Goal: Task Accomplishment & Management: Use online tool/utility

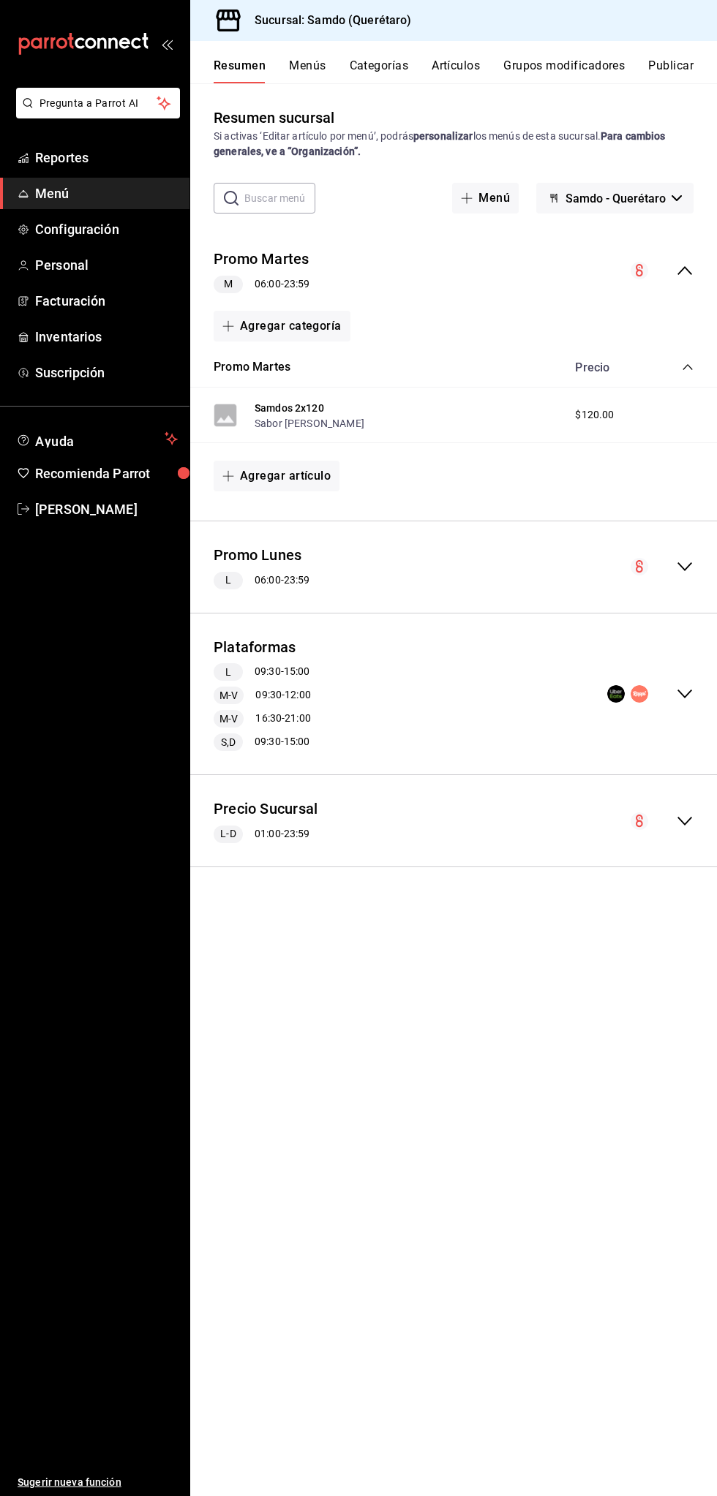
click at [433, 662] on div "Plataformas L 09:30 - 15:00 M-V 09:30 - 12:00 M-V 16:30 - 21:00 S,D 09:30 - 15:…" at bounding box center [453, 694] width 526 height 138
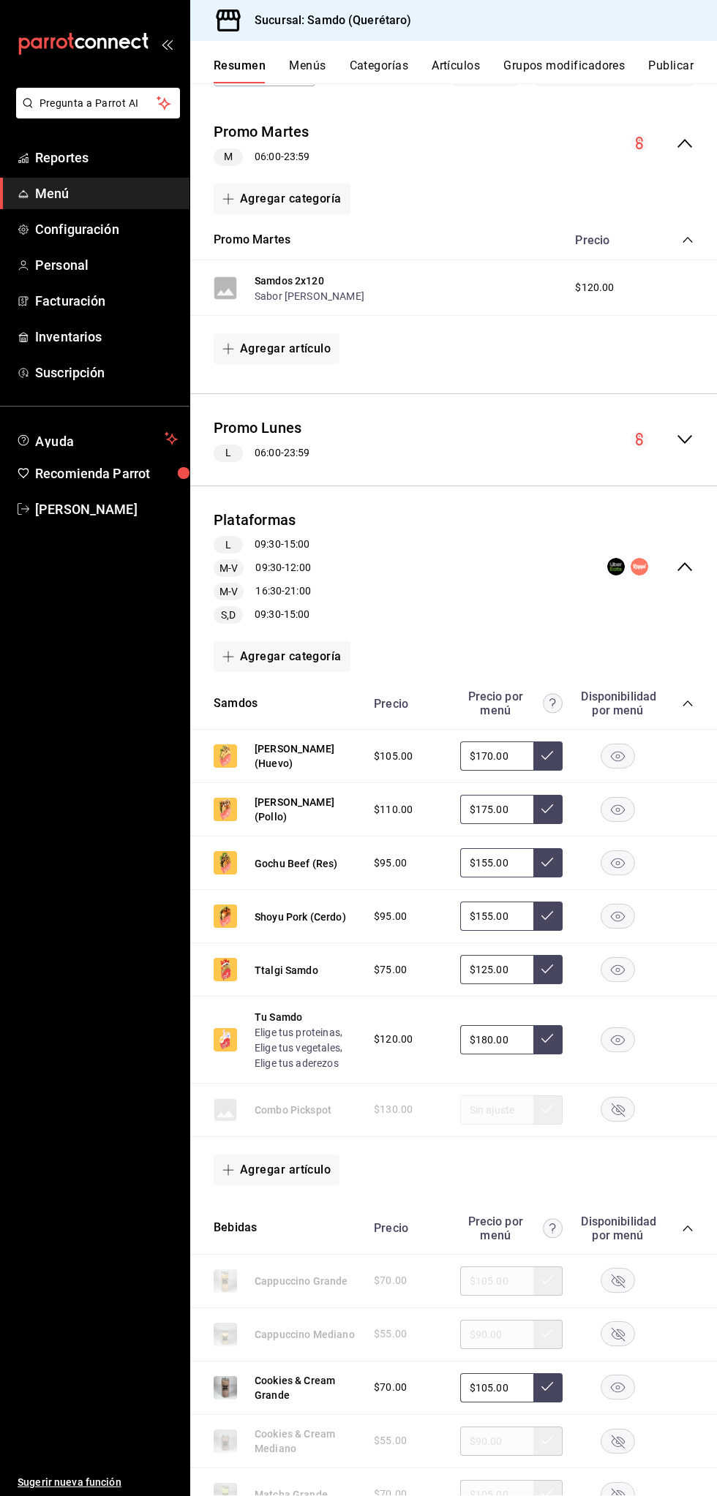
scroll to position [139, 0]
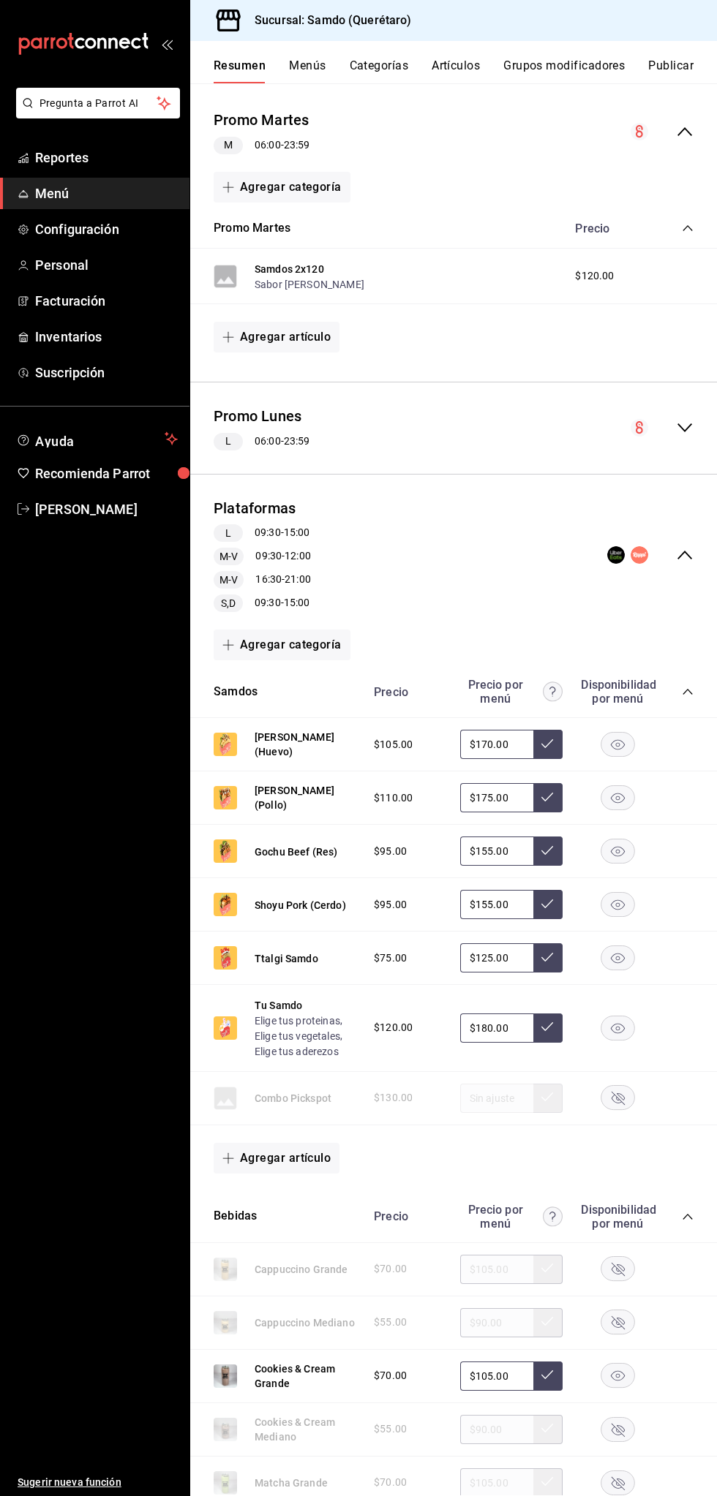
click at [618, 797] on rect "button" at bounding box center [618, 798] width 34 height 24
click at [309, 1045] on button "Elige tus aderezos" at bounding box center [296, 1051] width 84 height 15
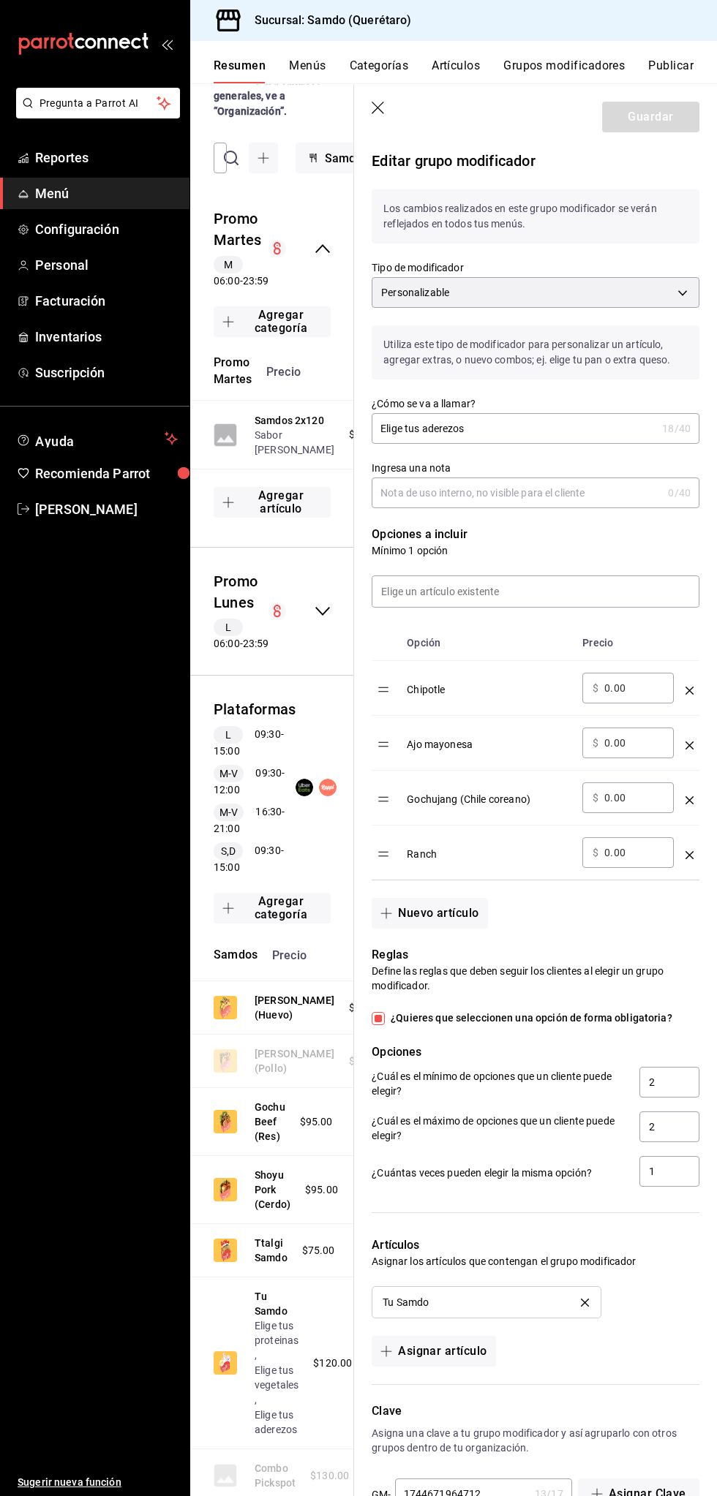
click at [374, 107] on icon "button" at bounding box center [378, 109] width 15 height 15
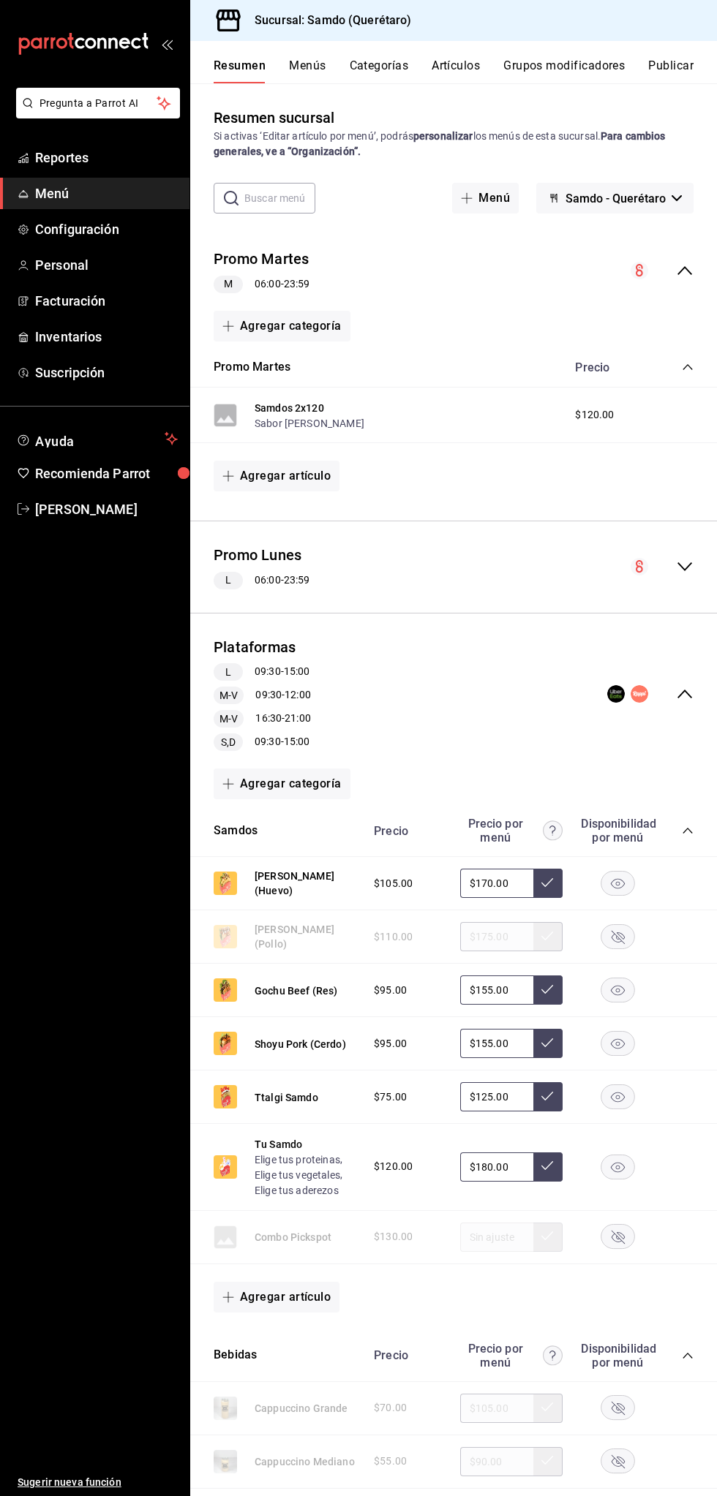
click at [656, 67] on button "Publicar" at bounding box center [670, 70] width 45 height 25
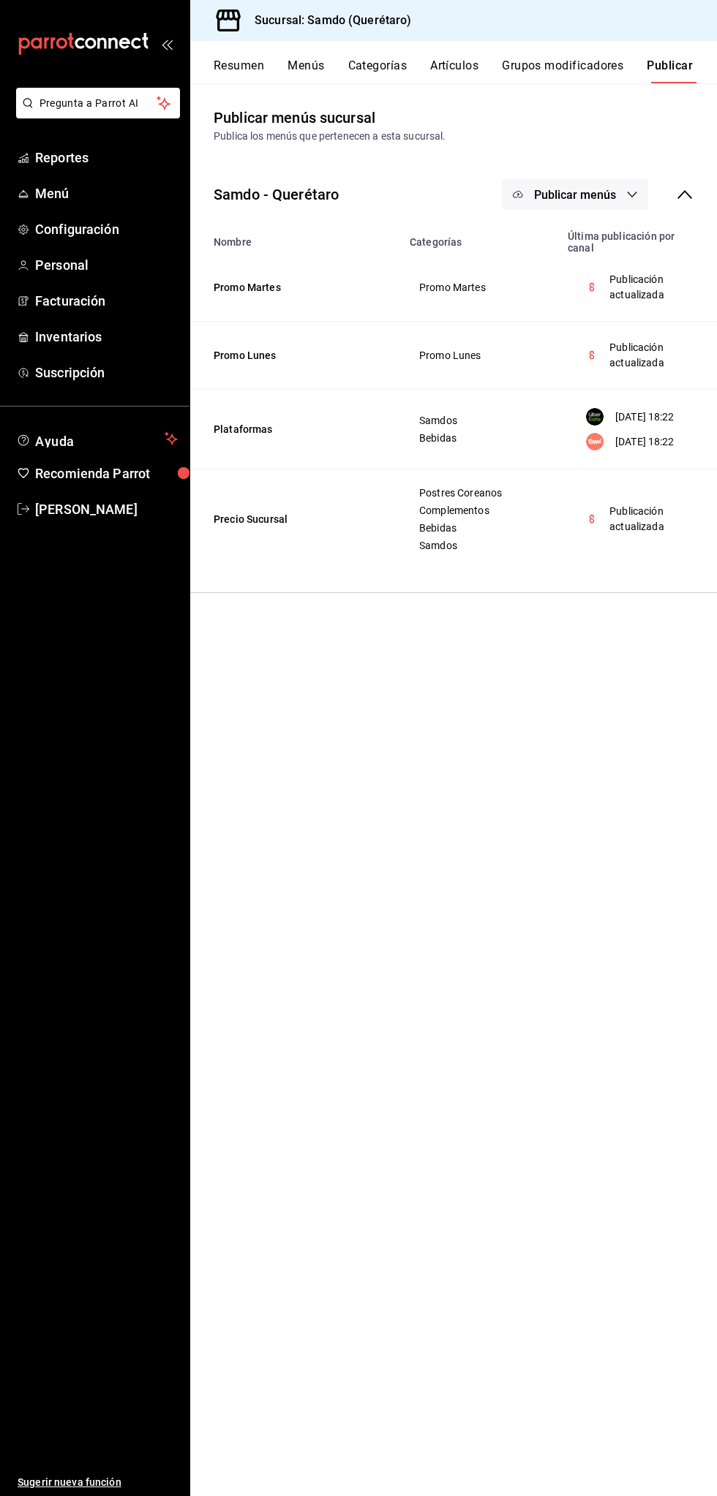
click at [573, 195] on span "Publicar menús" at bounding box center [575, 195] width 82 height 14
click at [589, 335] on li "Rappi" at bounding box center [575, 323] width 135 height 41
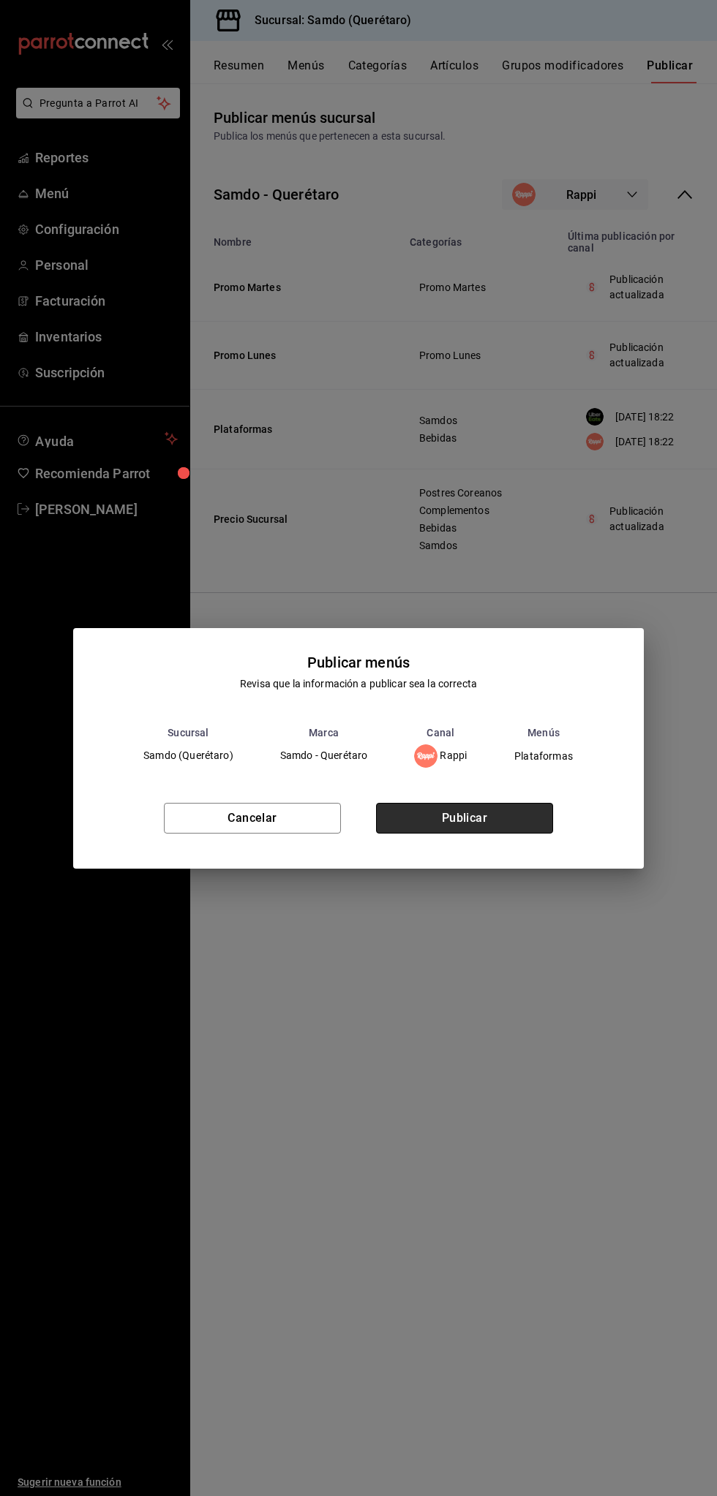
click at [495, 804] on button "Publicar" at bounding box center [464, 818] width 177 height 31
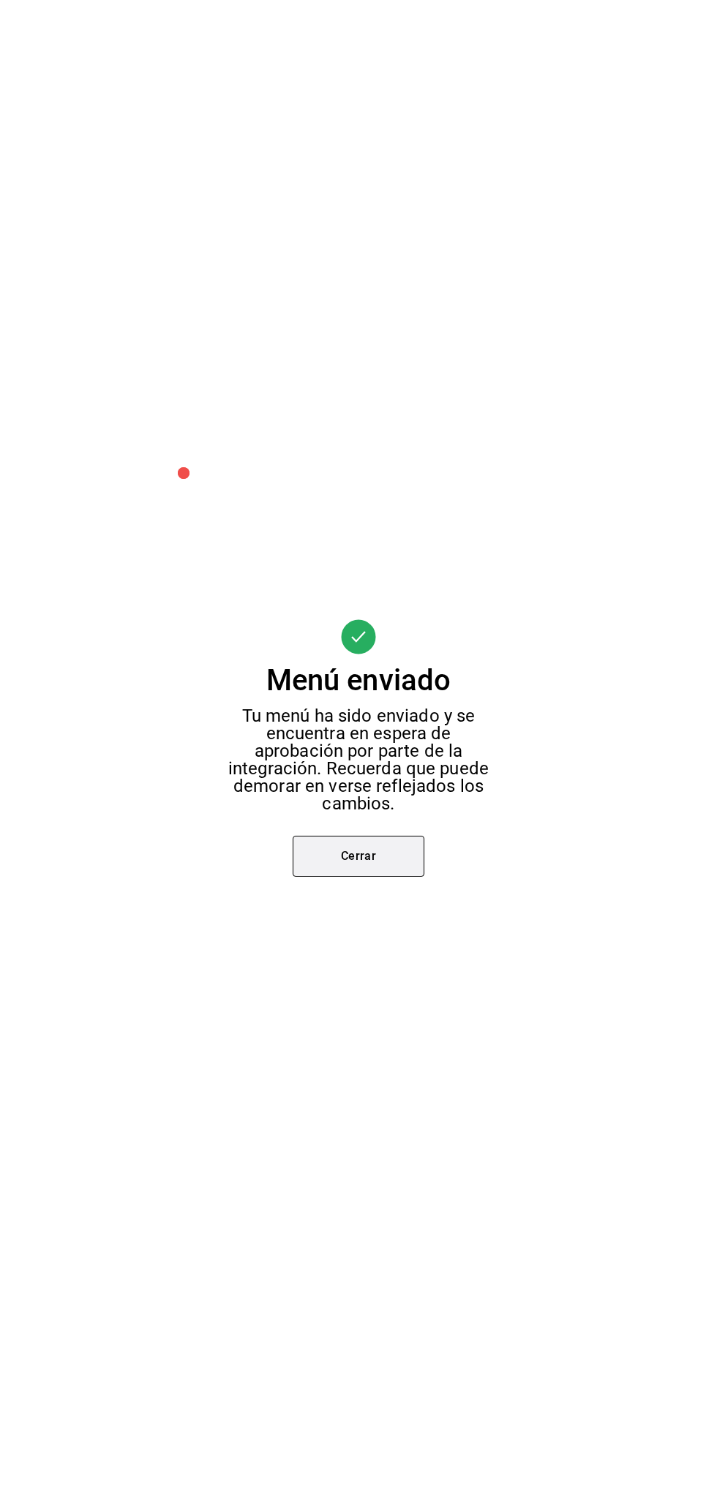
click at [397, 841] on button "Cerrar" at bounding box center [358, 856] width 132 height 41
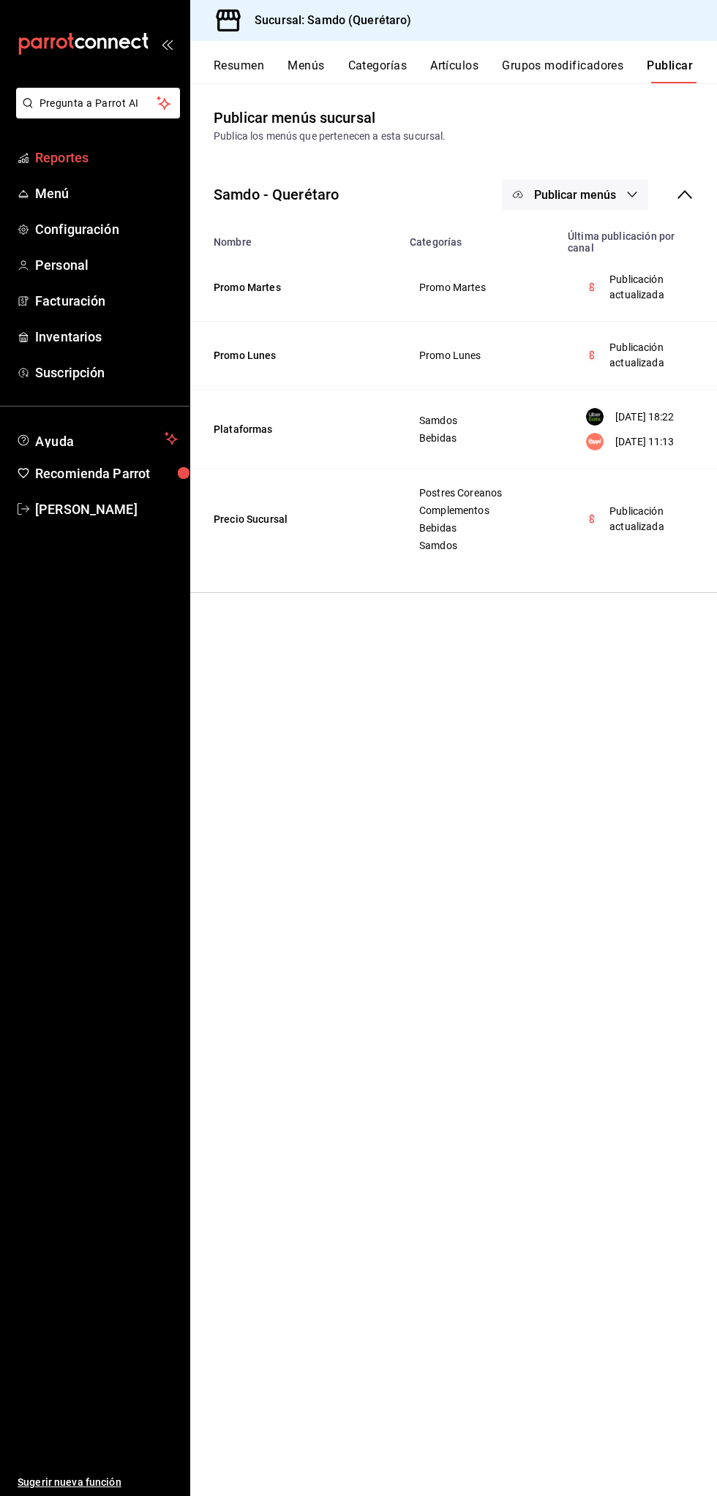
click at [111, 167] on span "Reportes" at bounding box center [106, 158] width 143 height 20
